Goal: Find specific page/section: Find specific page/section

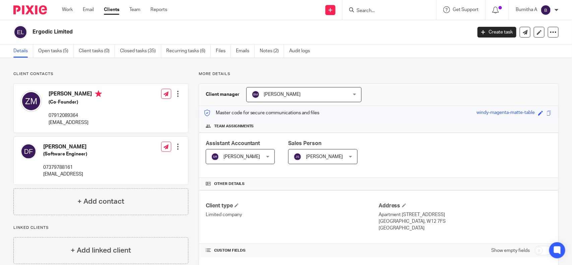
click at [375, 12] on input "Search" at bounding box center [386, 11] width 60 height 6
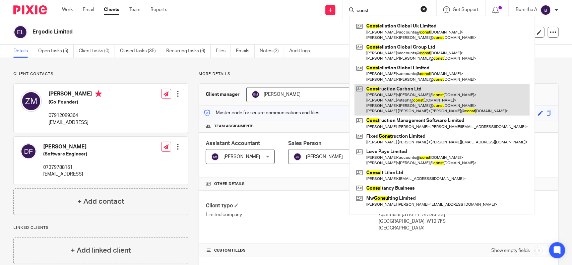
type input "const"
click at [398, 96] on link at bounding box center [442, 100] width 175 height 32
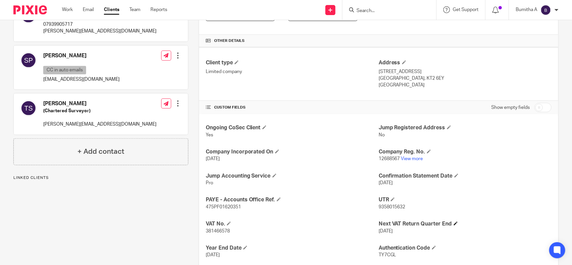
scroll to position [168, 0]
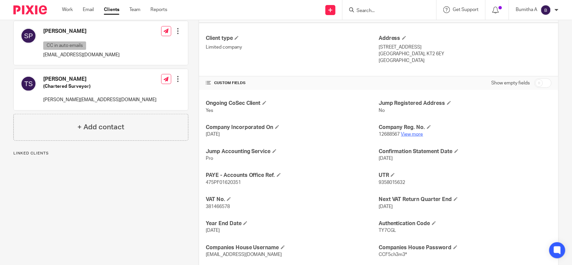
click at [407, 133] on link "View more" at bounding box center [412, 134] width 22 height 5
